Goal: Information Seeking & Learning: Check status

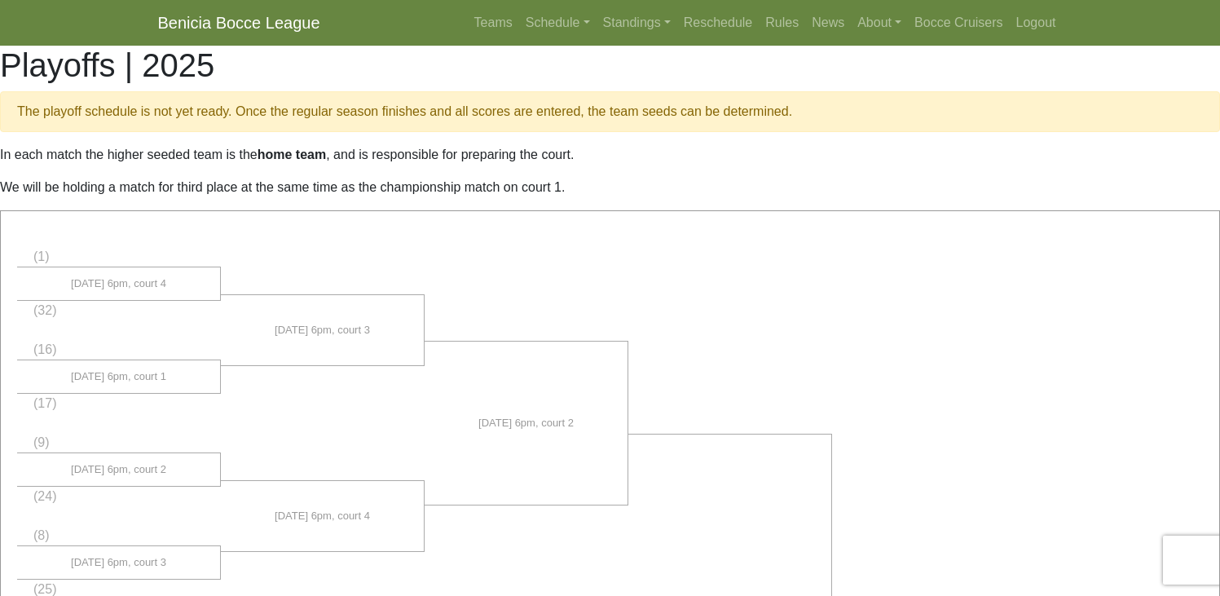
scroll to position [919, 0]
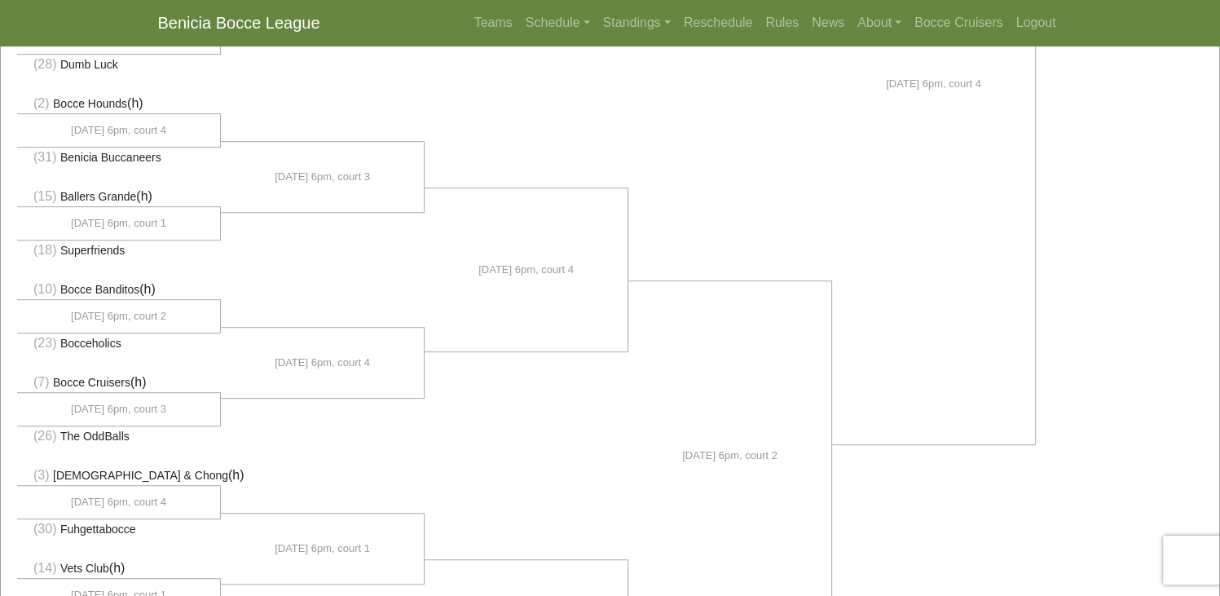
scroll to position [842, 0]
click at [640, 22] on link "Standings" at bounding box center [636, 23] width 81 height 33
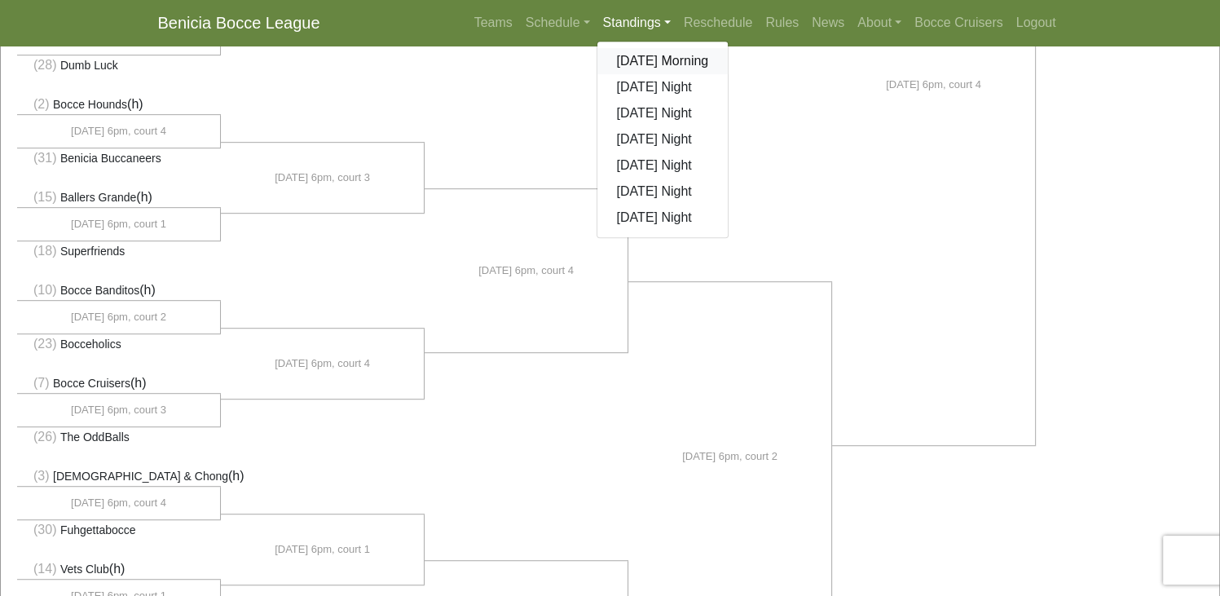
click at [646, 59] on link "[DATE] Morning" at bounding box center [662, 61] width 131 height 26
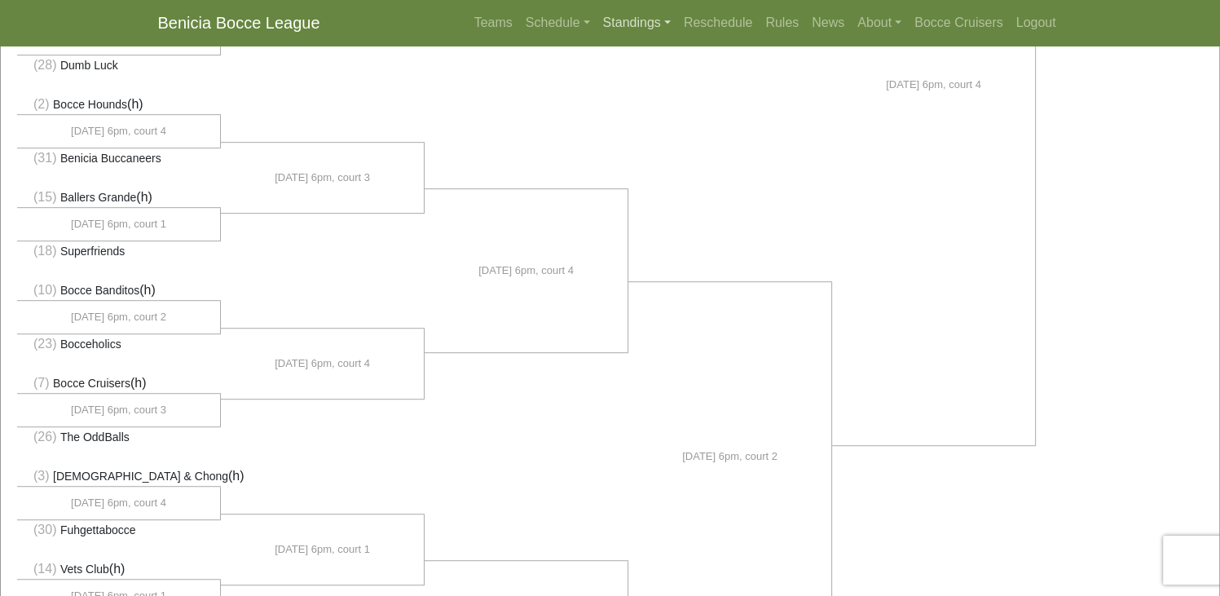
click at [638, 23] on link "Standings" at bounding box center [636, 23] width 81 height 33
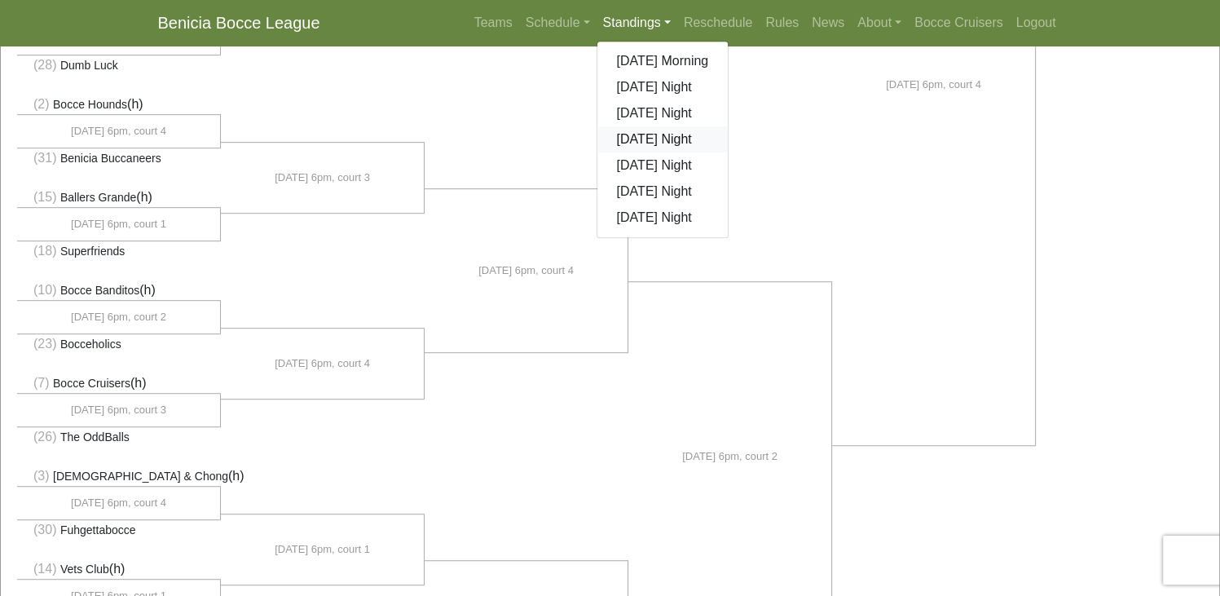
click at [655, 139] on link "[DATE] Night" at bounding box center [662, 139] width 131 height 26
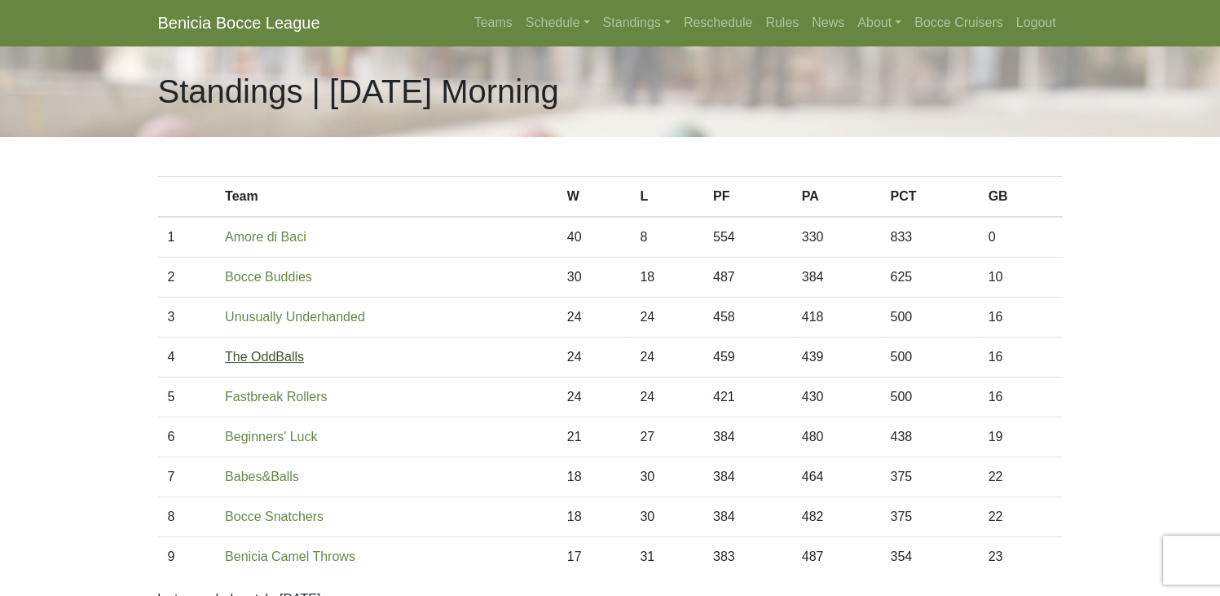
click at [264, 354] on link "The OddBalls" at bounding box center [264, 357] width 79 height 14
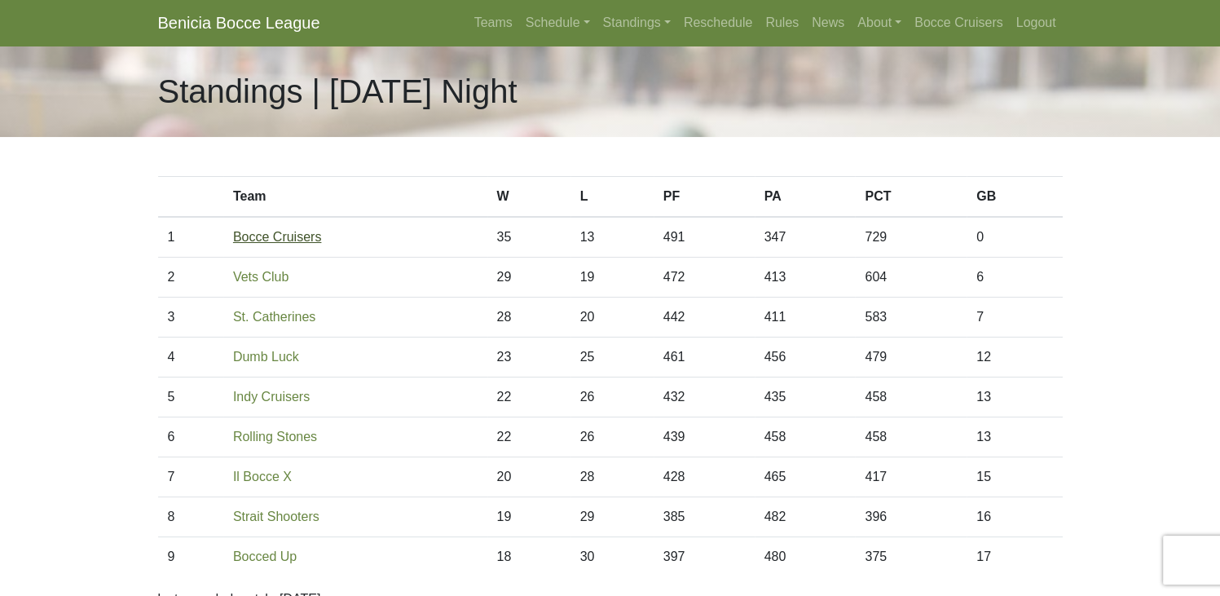
click at [297, 243] on link "Bocce Cruisers" at bounding box center [277, 237] width 88 height 14
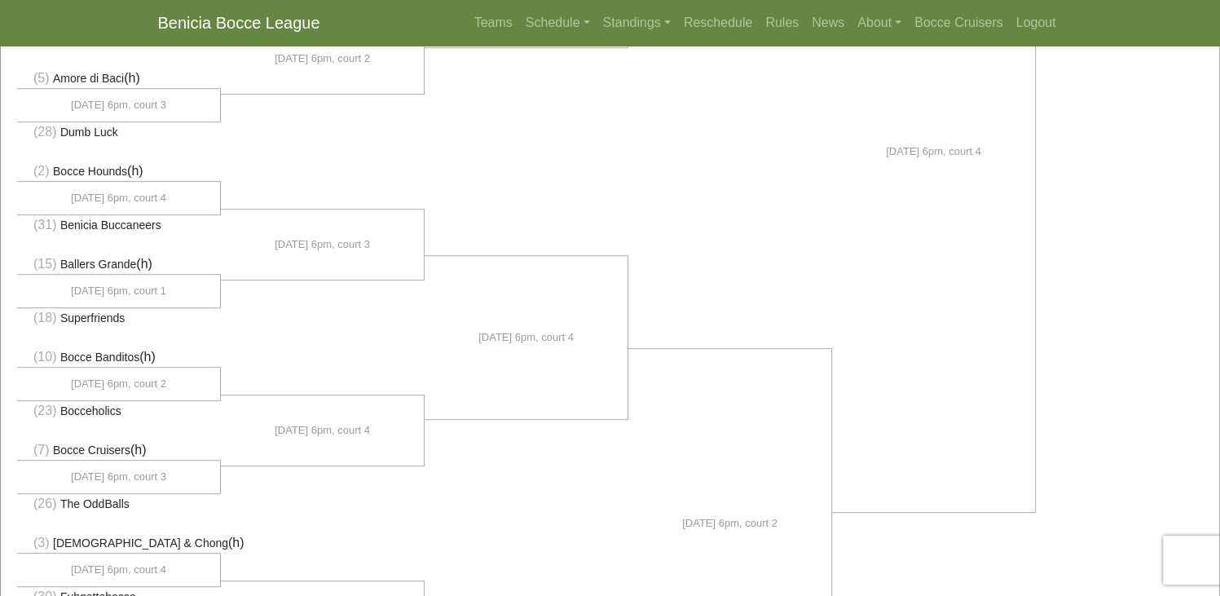
scroll to position [869, 0]
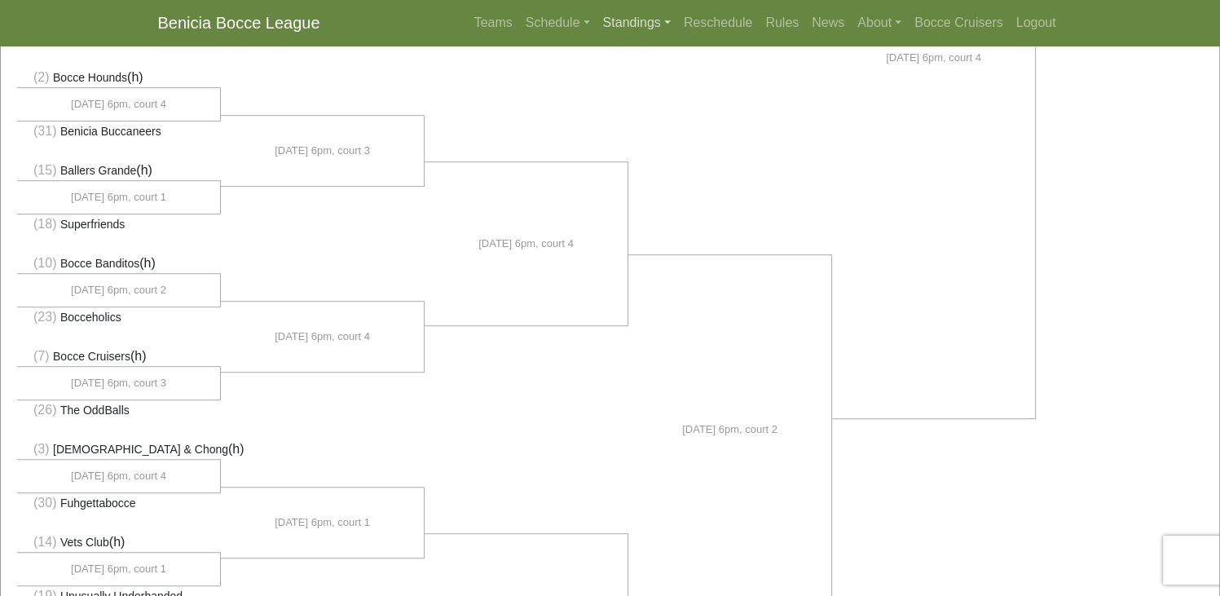
click at [626, 29] on link "Standings" at bounding box center [636, 23] width 81 height 33
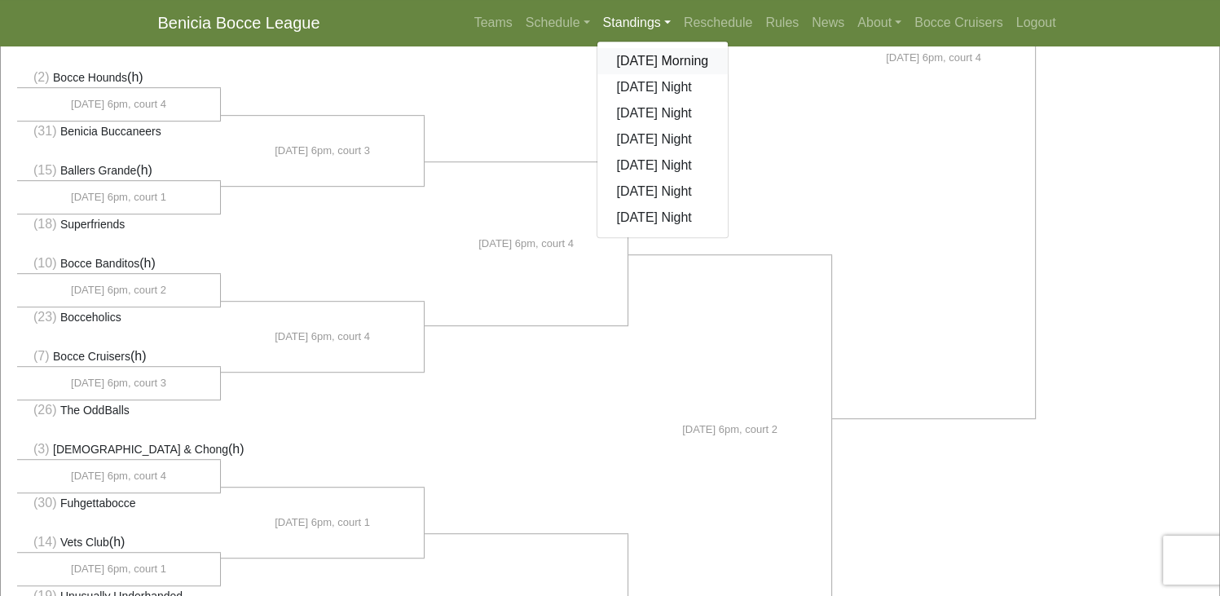
click at [637, 64] on link "[DATE] Morning" at bounding box center [662, 61] width 131 height 26
